Goal: Check status: Check status

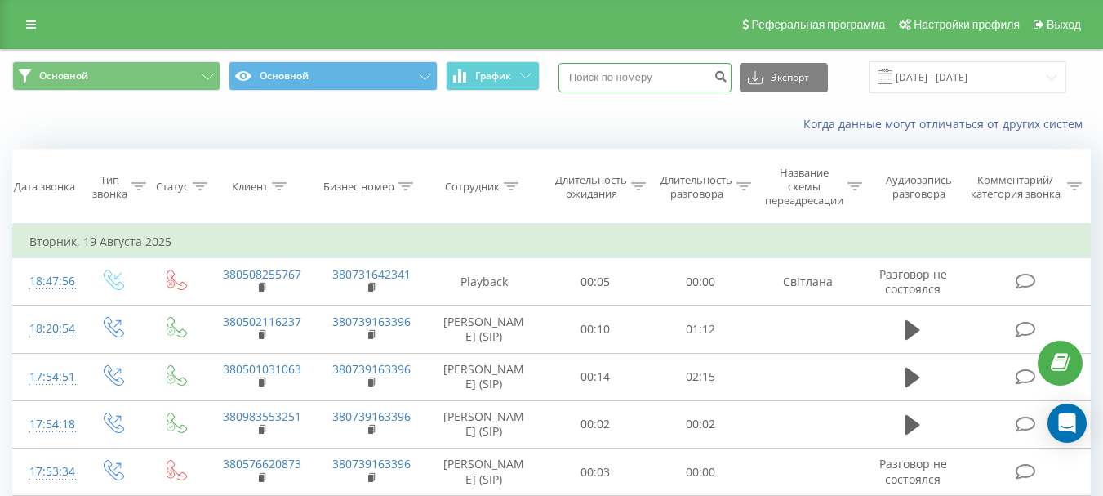
click at [652, 86] on input at bounding box center [645, 77] width 173 height 29
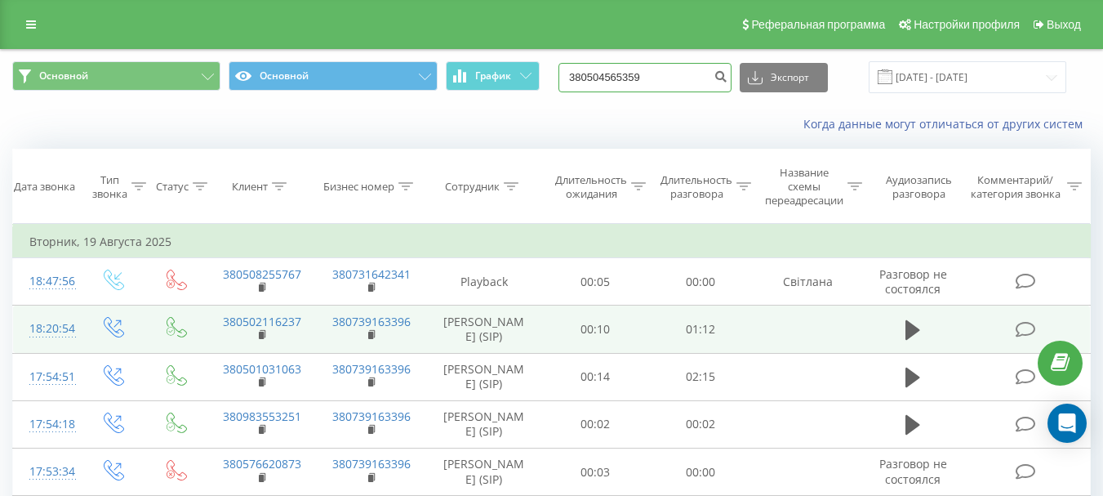
type input "380504565359"
click at [728, 79] on icon "submit" at bounding box center [721, 74] width 14 height 10
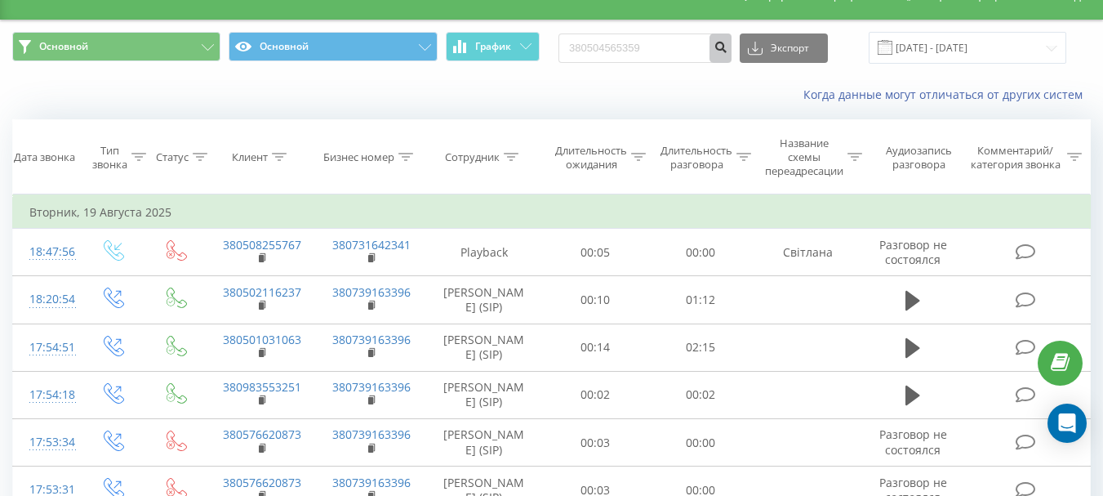
scroll to position [32, 0]
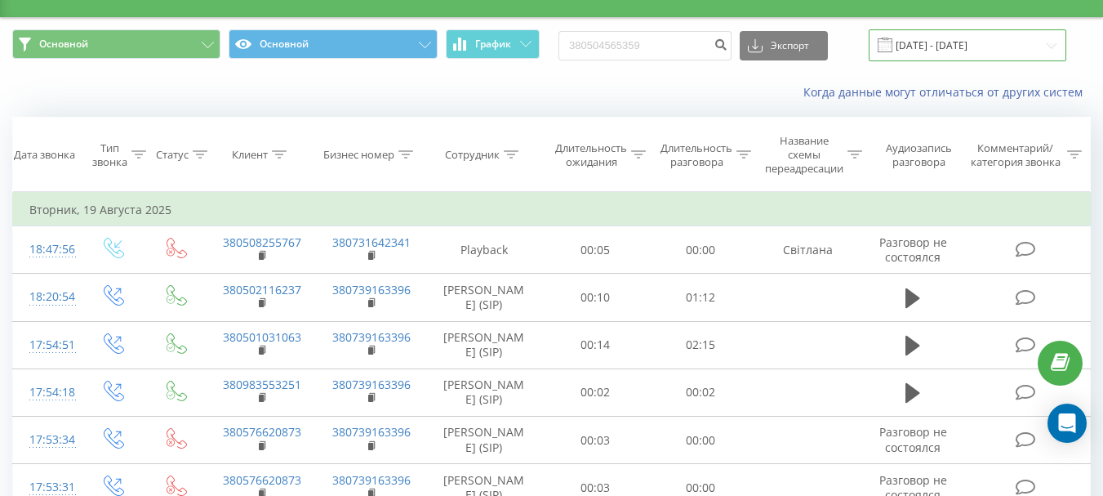
click at [1054, 41] on input "[DATE] - [DATE]" at bounding box center [968, 45] width 198 height 32
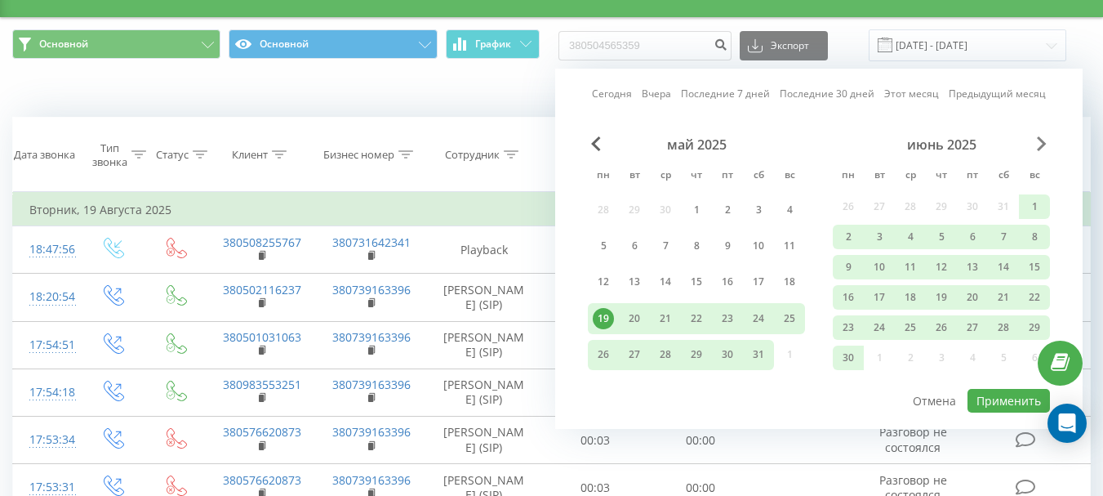
click at [1042, 145] on span "Next Month" at bounding box center [1042, 143] width 10 height 15
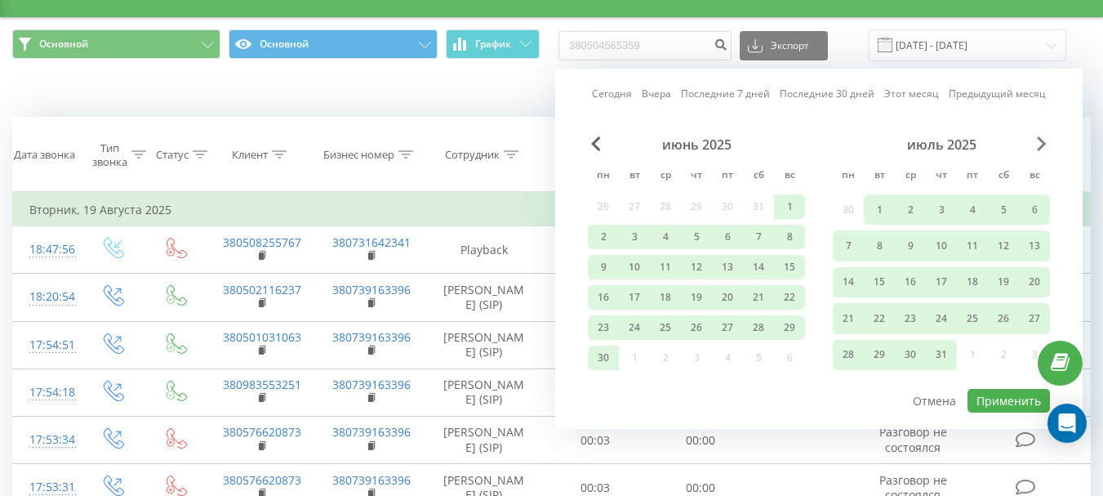
click at [1042, 145] on span "Next Month" at bounding box center [1042, 143] width 10 height 15
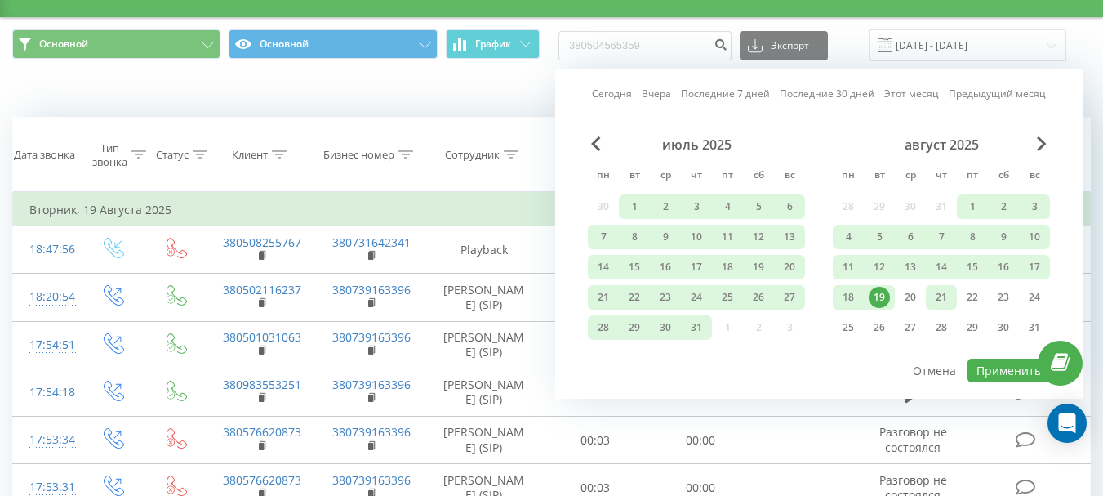
click at [943, 294] on div "21" at bounding box center [941, 297] width 21 height 21
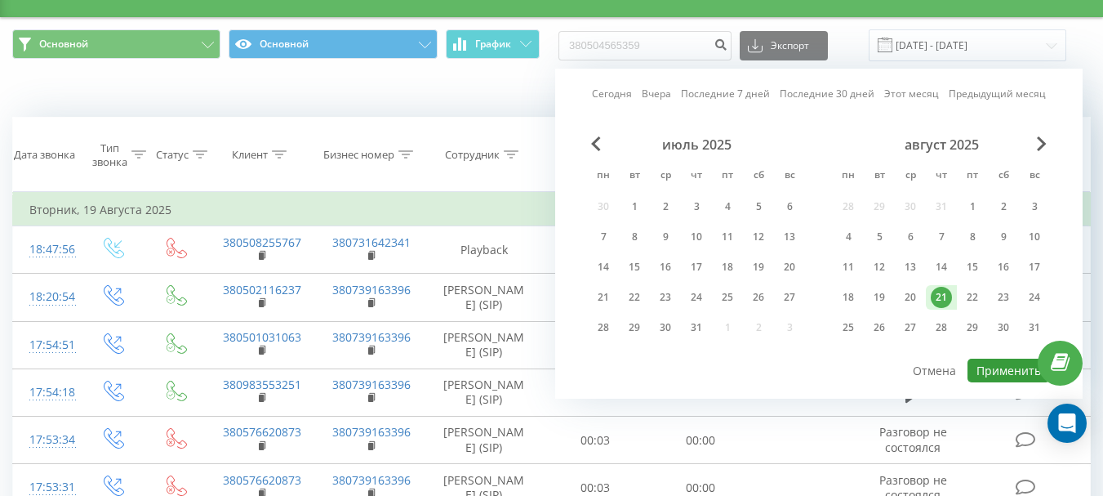
click at [1001, 367] on button "Применить" at bounding box center [1009, 370] width 82 height 24
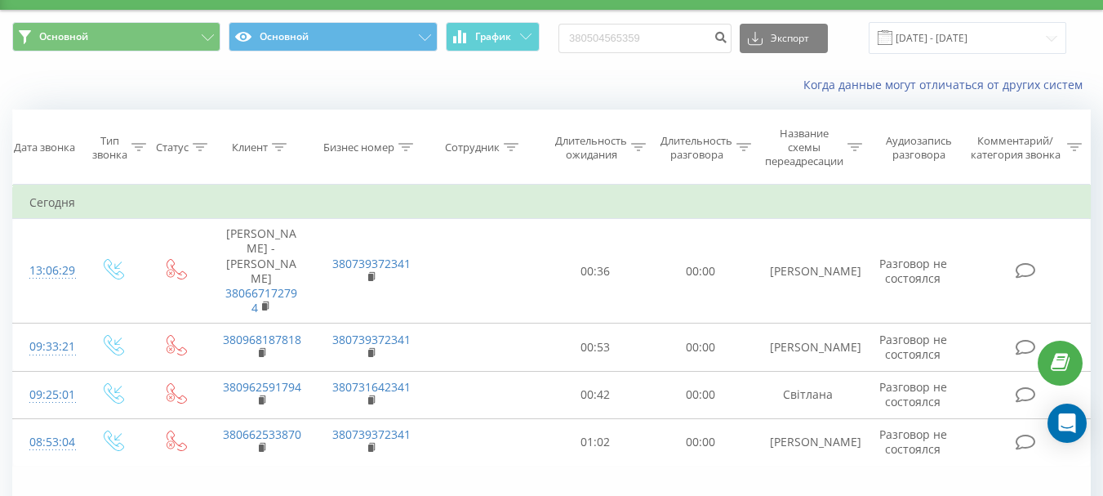
scroll to position [56, 0]
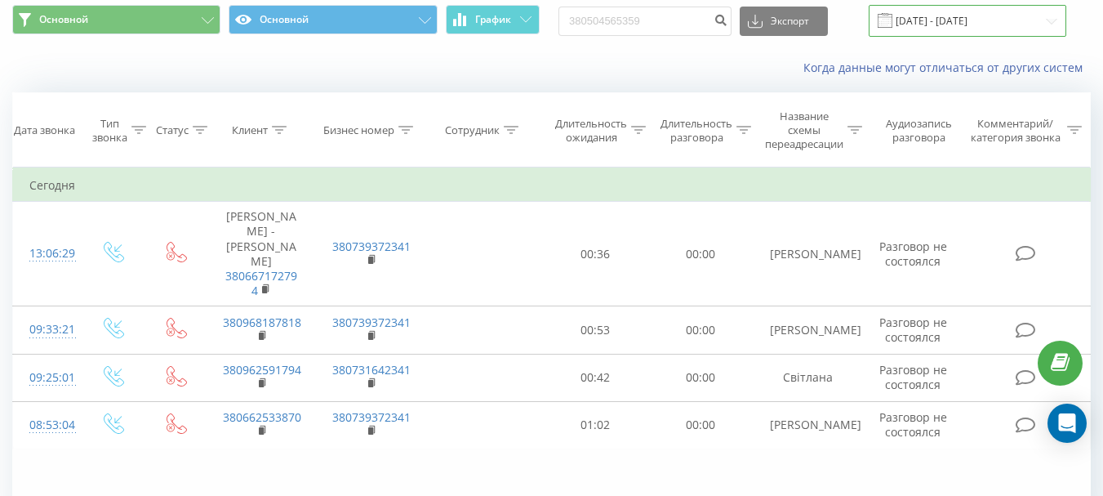
click at [1052, 20] on input "[DATE] - [DATE]" at bounding box center [968, 21] width 198 height 32
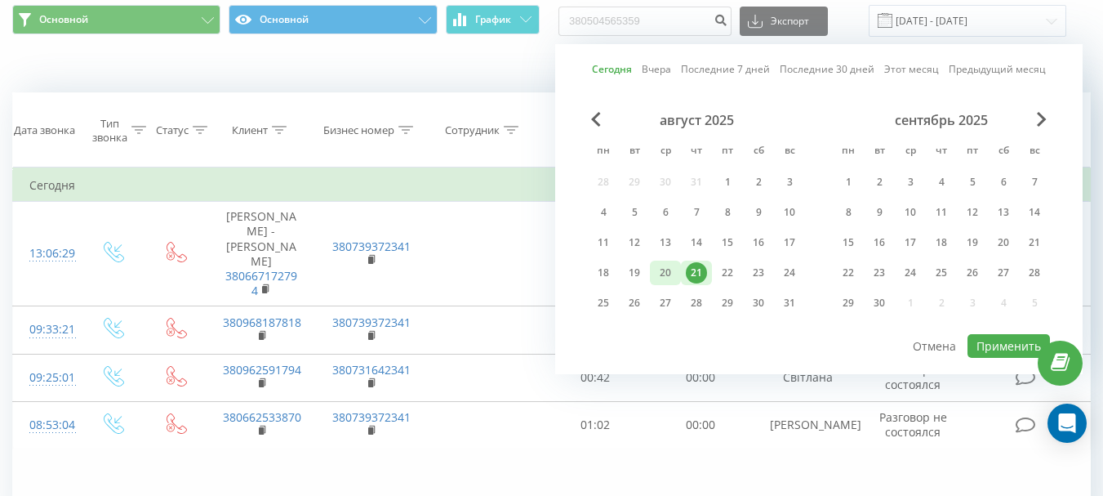
click at [664, 268] on div "20" at bounding box center [665, 272] width 21 height 21
click at [1008, 341] on button "Применить" at bounding box center [1009, 346] width 82 height 24
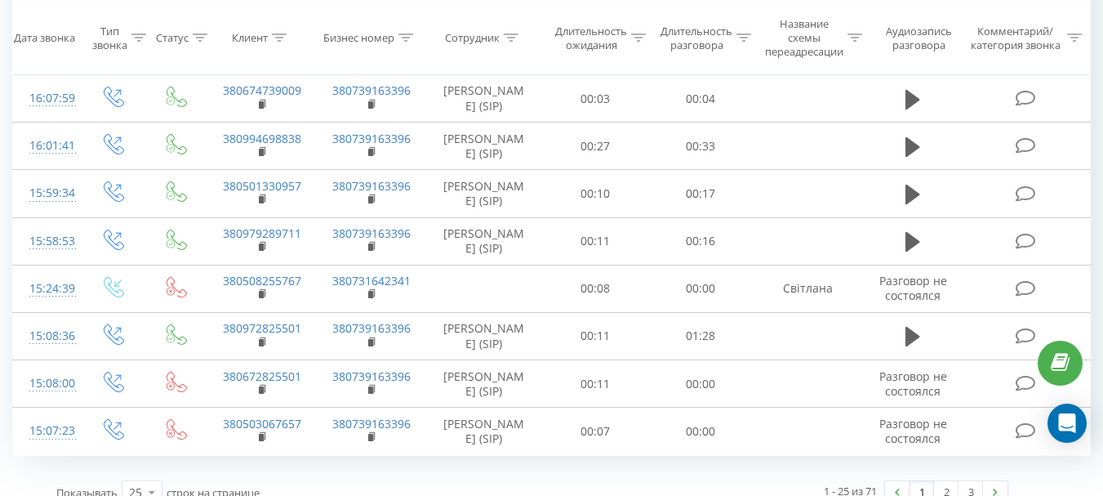
scroll to position [1039, 0]
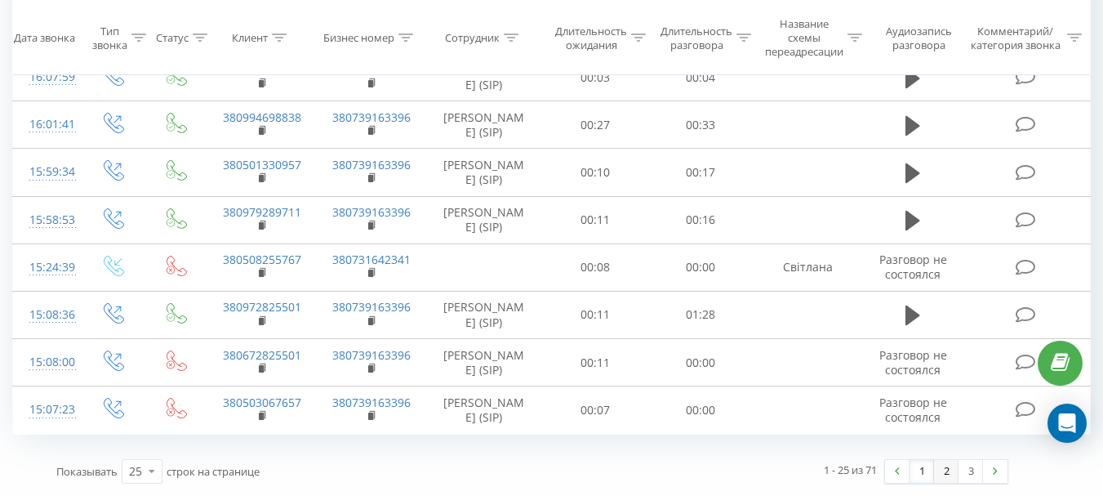
click at [943, 468] on link "2" at bounding box center [946, 471] width 24 height 23
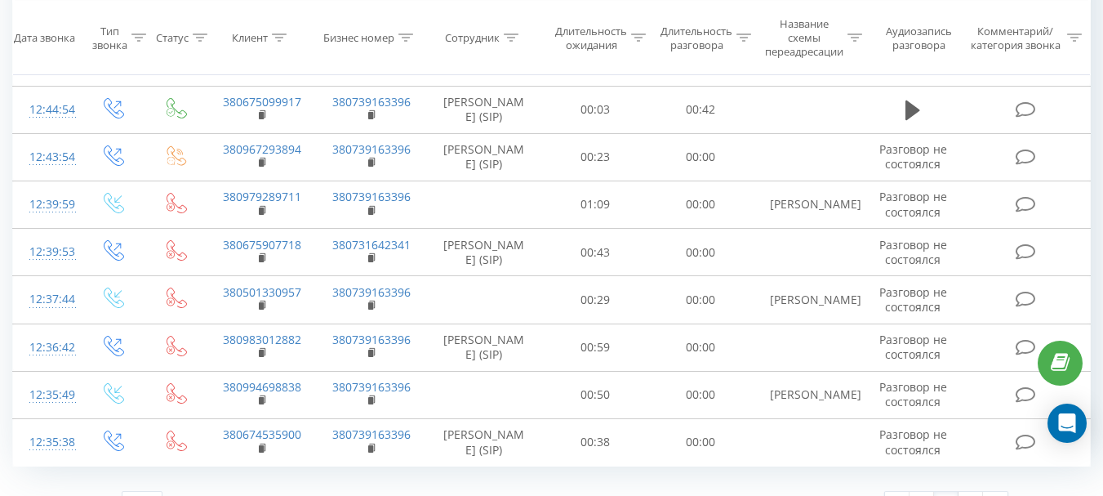
scroll to position [1066, 0]
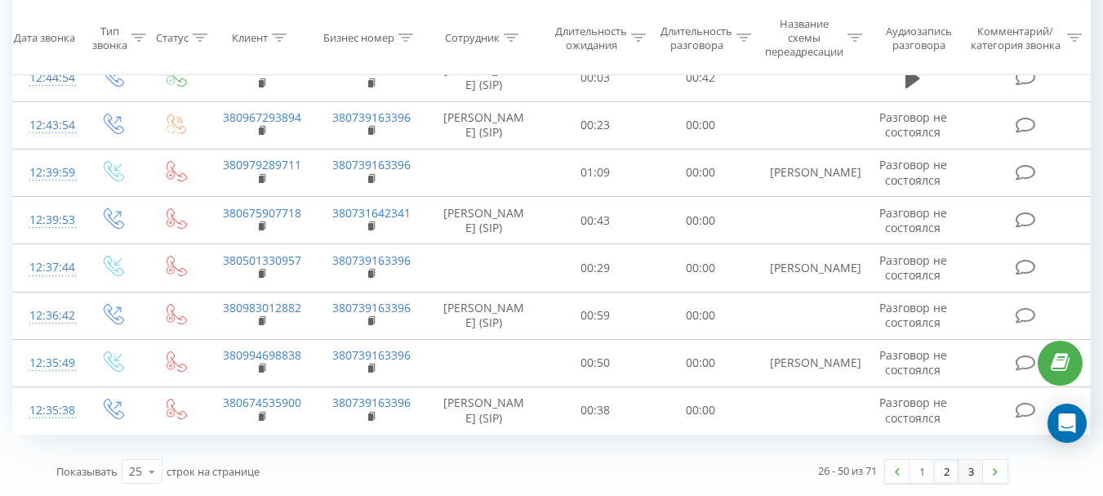
click at [966, 470] on link "3" at bounding box center [971, 471] width 24 height 23
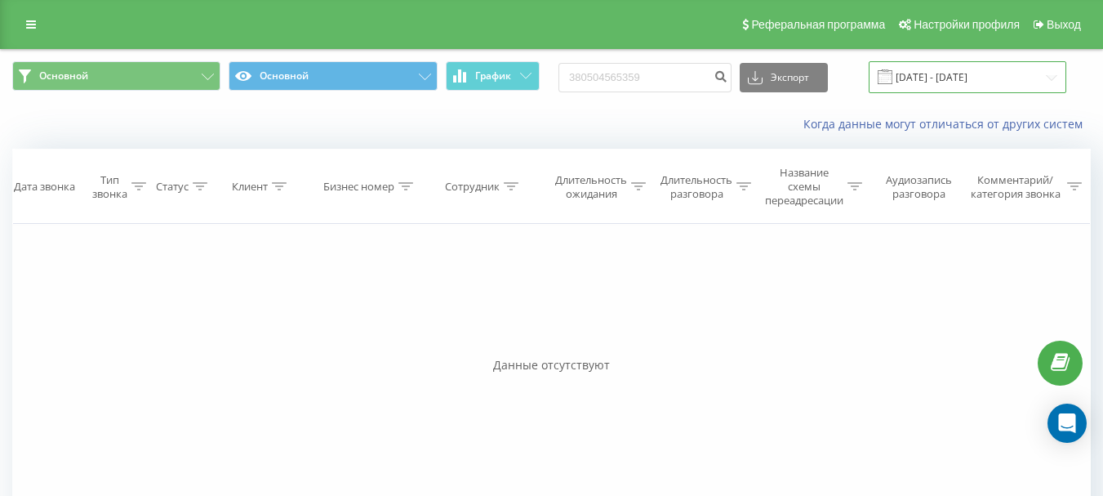
click at [1052, 73] on input "[DATE] - [DATE]" at bounding box center [968, 77] width 198 height 32
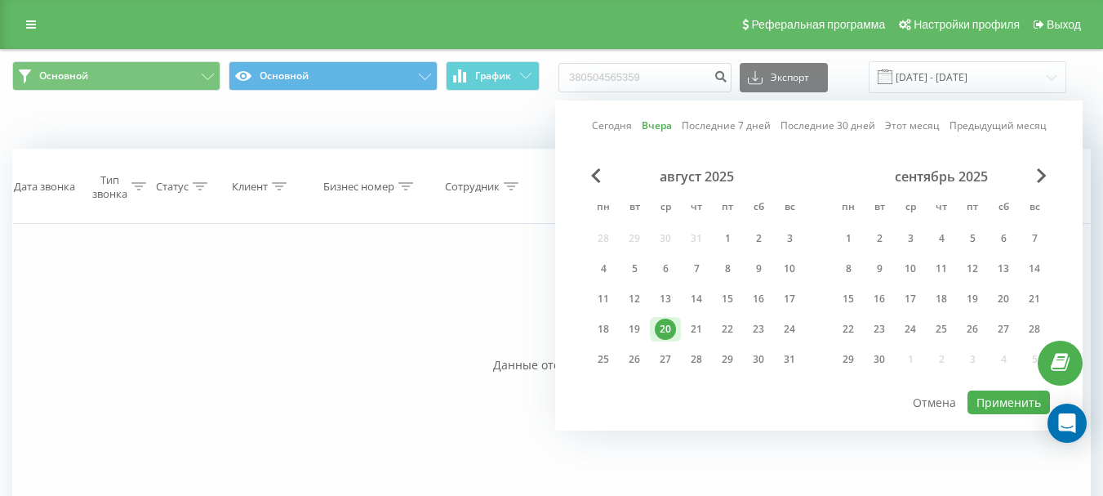
click at [834, 128] on link "Последние 30 дней" at bounding box center [828, 126] width 95 height 16
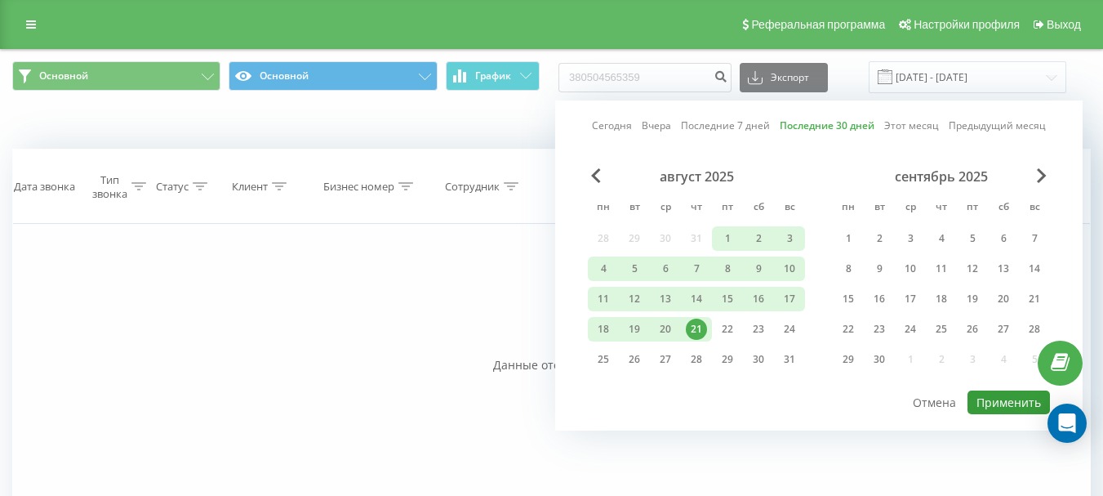
click at [991, 401] on button "Применить" at bounding box center [1009, 402] width 82 height 24
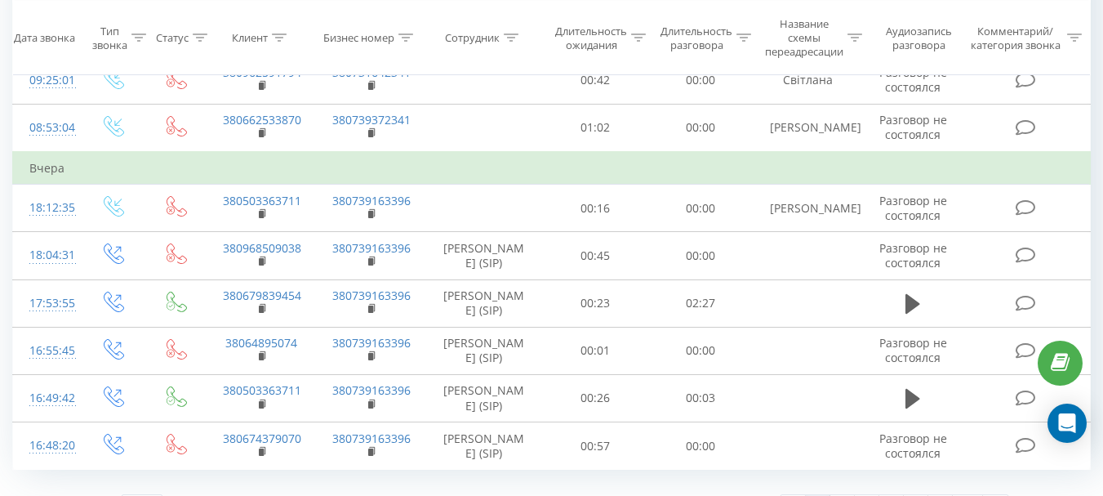
scroll to position [359, 0]
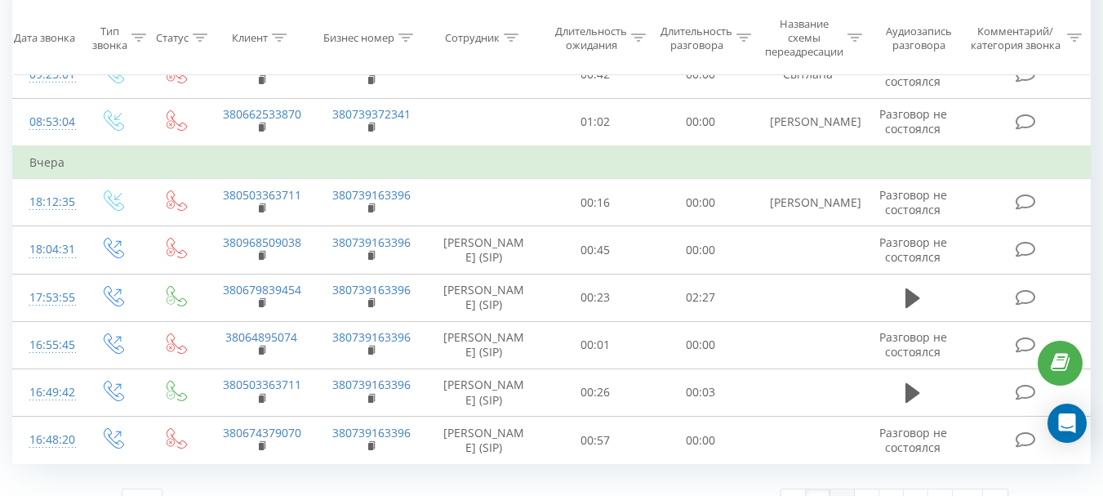
click at [841, 489] on link "2" at bounding box center [842, 500] width 24 height 23
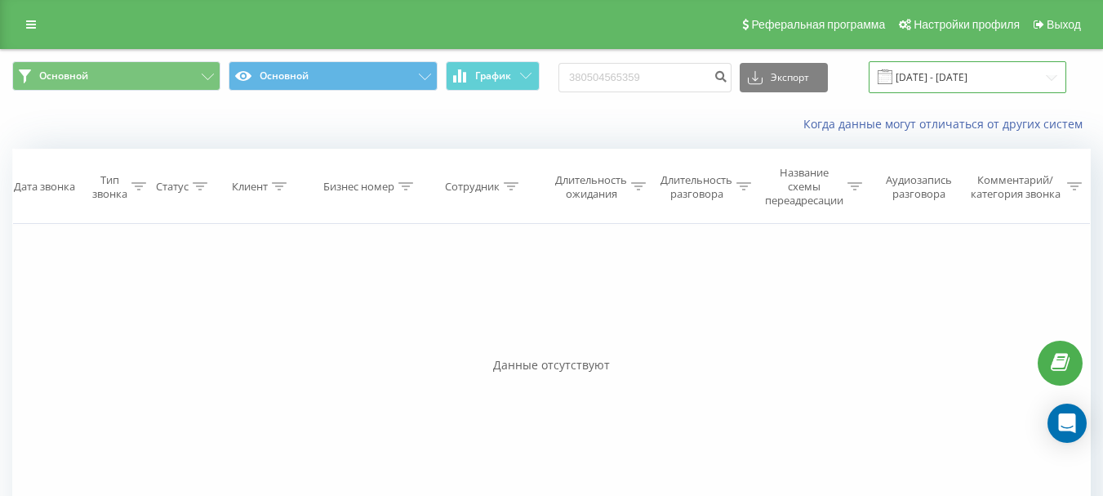
click at [1047, 73] on input "[DATE] - [DATE]" at bounding box center [968, 77] width 198 height 32
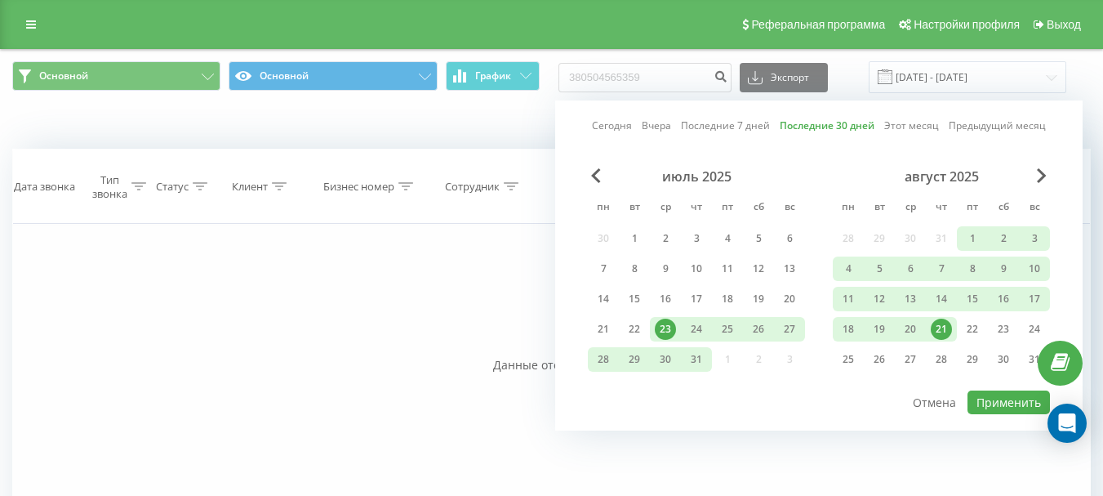
click at [614, 120] on link "Сегодня" at bounding box center [612, 126] width 40 height 16
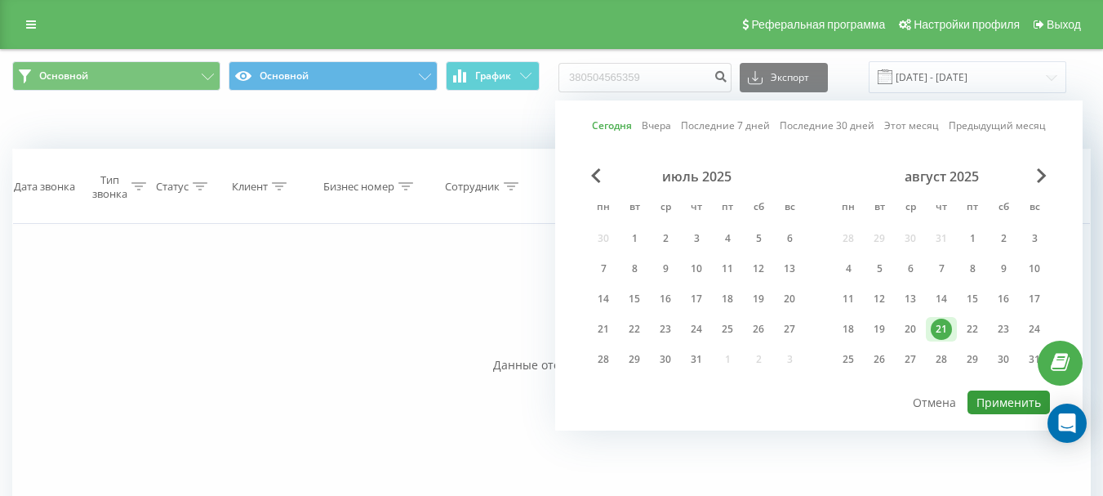
click at [999, 405] on button "Применить" at bounding box center [1009, 402] width 82 height 24
type input "[DATE] - [DATE]"
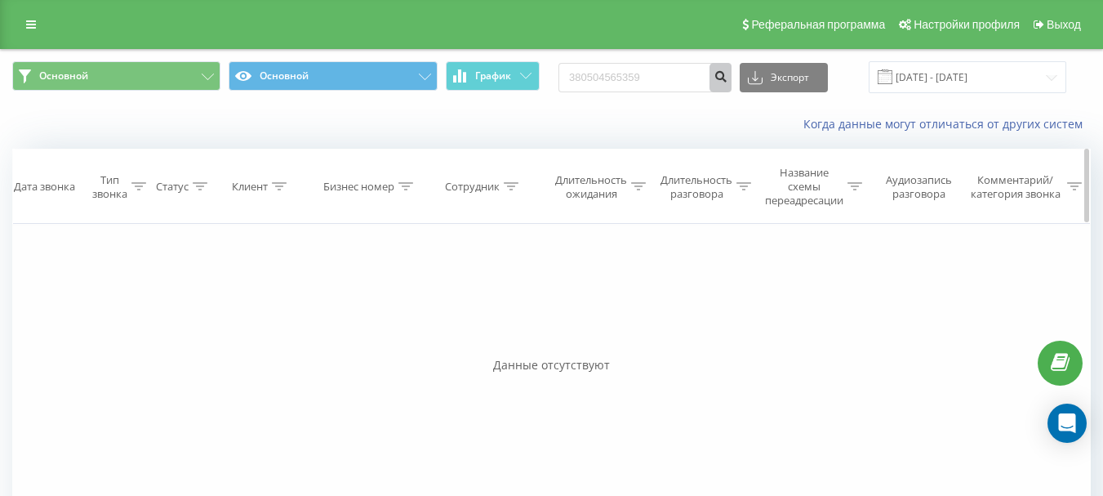
drag, startPoint x: 734, startPoint y: 76, endPoint x: 754, endPoint y: 158, distance: 84.0
click at [728, 76] on icon "submit" at bounding box center [721, 74] width 14 height 10
click at [849, 269] on div "Фильтровать по условию Равно Введите значение Отмена OK Фильтровать по условию …" at bounding box center [551, 407] width 1079 height 367
